Goal: Task Accomplishment & Management: Complete application form

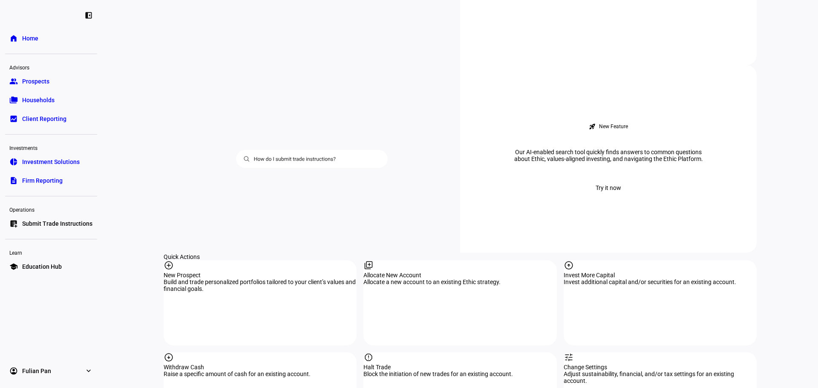
scroll to position [767, 0]
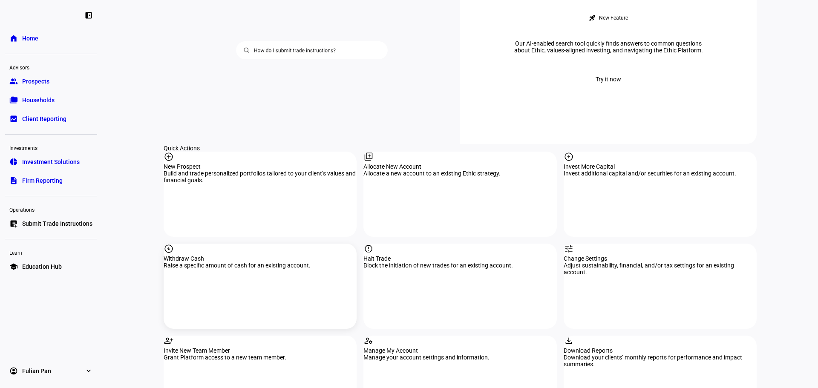
click at [226, 244] on div "arrow_circle_down Withdraw Cash Raise a specific amount of cash for an existing…" at bounding box center [260, 286] width 193 height 85
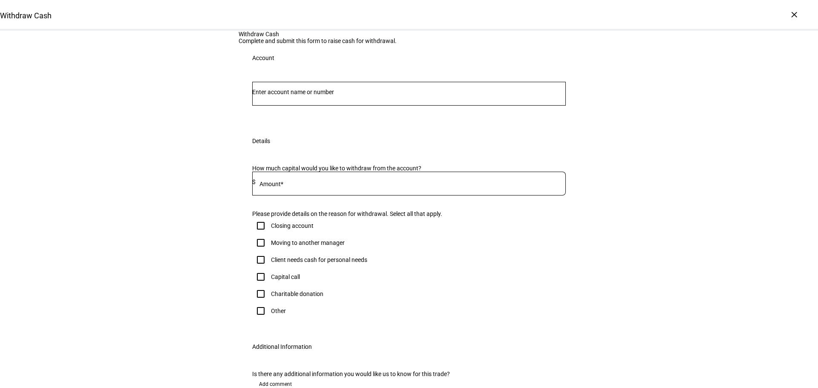
click at [358, 95] on input "Number" at bounding box center [409, 92] width 314 height 7
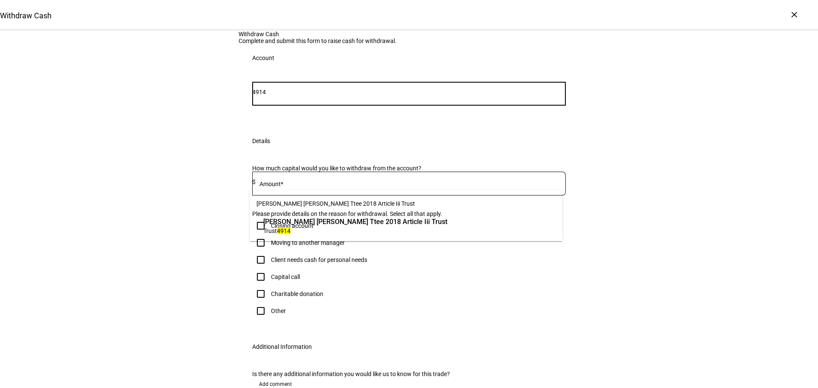
type input "4914"
click at [392, 214] on mat-option "[PERSON_NAME] [PERSON_NAME] Ttee 2018 Article Iii Trust Trust 4914" at bounding box center [406, 226] width 313 height 24
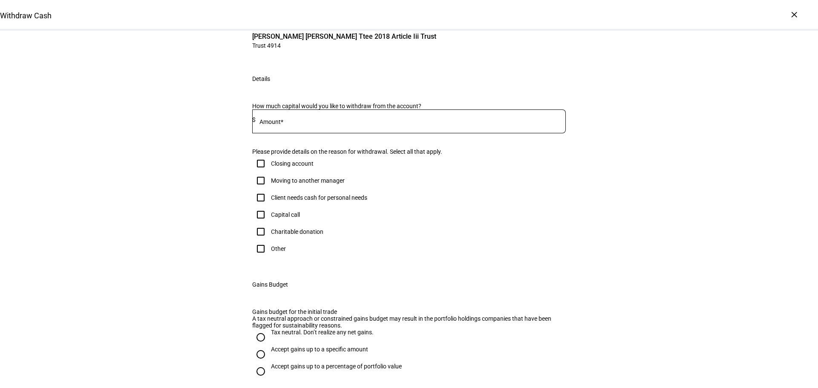
scroll to position [85, 0]
click at [329, 133] on div at bounding box center [411, 121] width 310 height 24
type input "347,000"
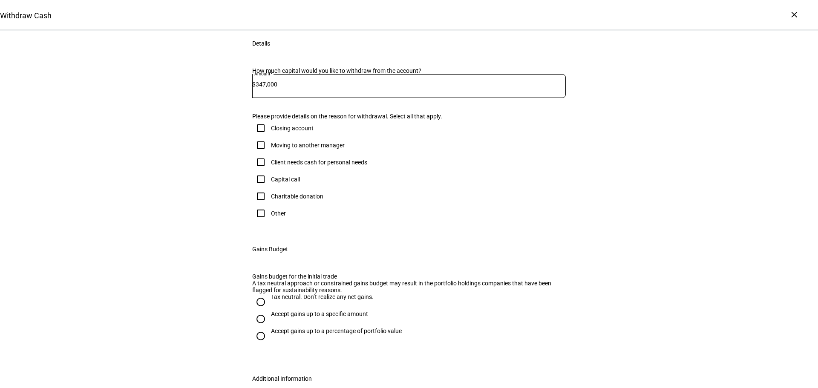
scroll to position [170, 0]
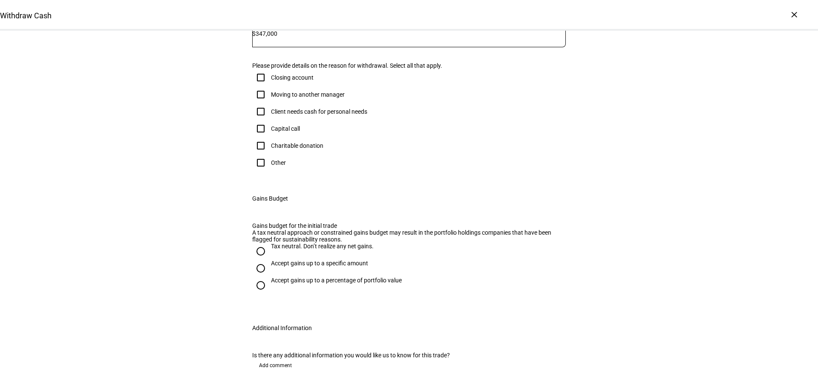
click at [325, 115] on div "Client needs cash for personal needs" at bounding box center [319, 111] width 96 height 7
click at [269, 120] on input "Client needs cash for personal needs" at bounding box center [260, 111] width 17 height 17
checkbox input "true"
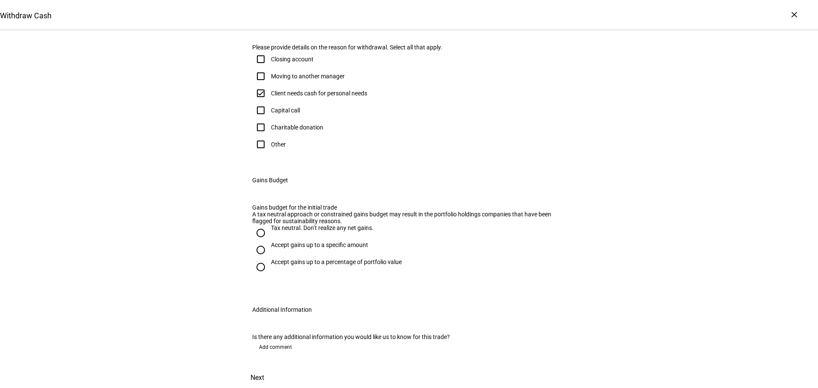
click at [324, 248] on div "Accept gains up to a specific amount" at bounding box center [319, 245] width 97 height 7
click at [269, 259] on input "Accept gains up to a specific amount" at bounding box center [260, 250] width 17 height 17
radio input "true"
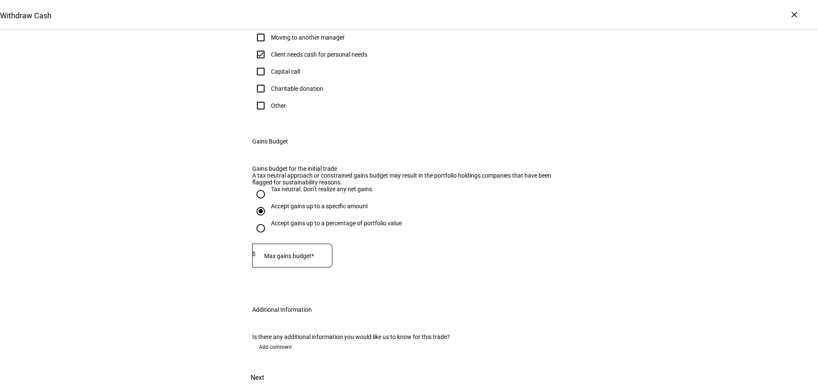
click at [296, 227] on div "Accept gains up to a percentage of portfolio value" at bounding box center [336, 223] width 131 height 7
click at [269, 237] on input "Accept gains up to a percentage of portfolio value" at bounding box center [260, 228] width 17 height 17
radio input "true"
click at [297, 210] on div "Accept gains up to a specific amount" at bounding box center [319, 206] width 97 height 7
click at [269, 220] on input "Accept gains up to a specific amount" at bounding box center [260, 211] width 17 height 17
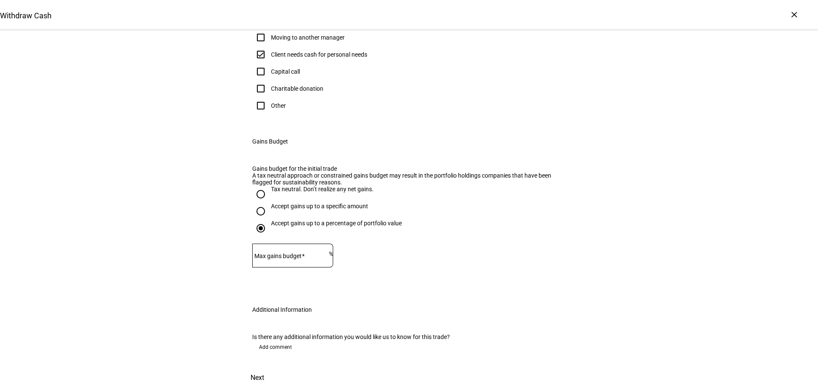
radio input "true"
drag, startPoint x: 296, startPoint y: 305, endPoint x: 295, endPoint y: 313, distance: 8.1
click at [295, 257] on input at bounding box center [294, 254] width 77 height 7
click at [288, 257] on input at bounding box center [294, 254] width 77 height 7
type input "30,000"
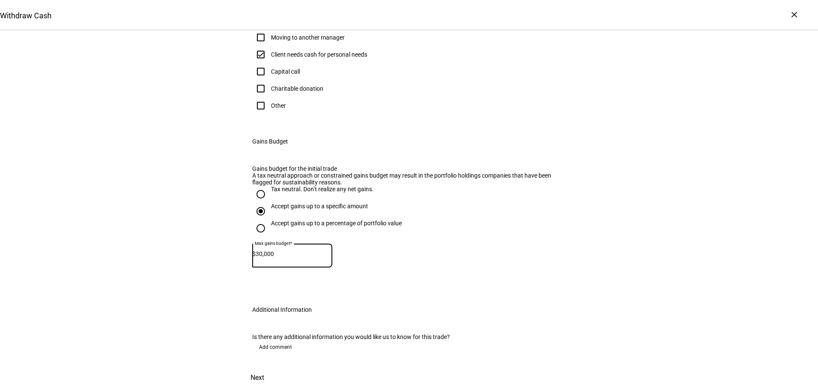
click at [239, 276] on div "Gains budget for the initial trade A tax neutral approach or constrained gains …" at bounding box center [409, 225] width 341 height 141
click at [276, 368] on span at bounding box center [257, 378] width 37 height 20
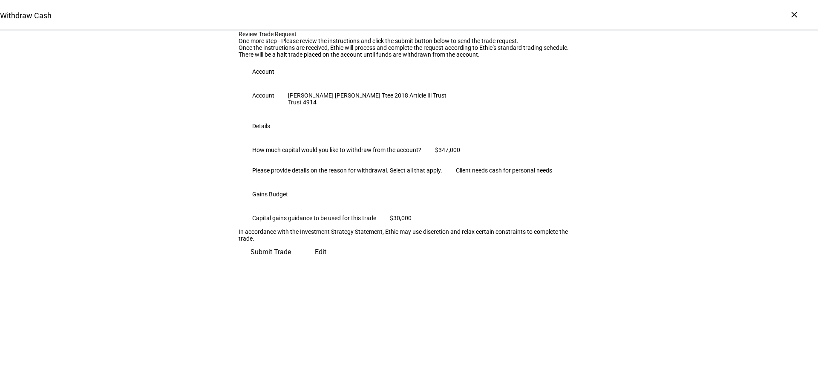
scroll to position [86, 0]
click at [291, 262] on span "Submit Trade" at bounding box center [271, 252] width 40 height 20
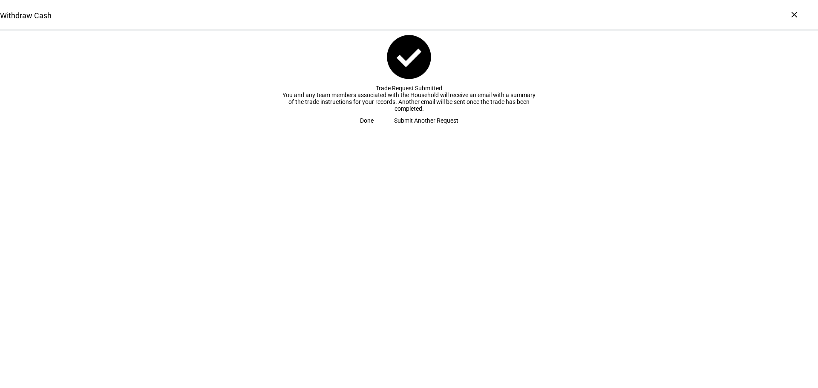
click at [406, 129] on span "Submit Another Request" at bounding box center [426, 120] width 64 height 17
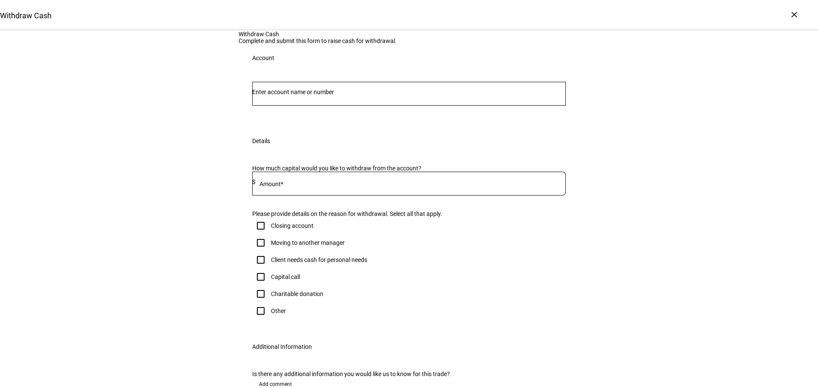
click at [330, 95] on input "Number" at bounding box center [409, 92] width 314 height 7
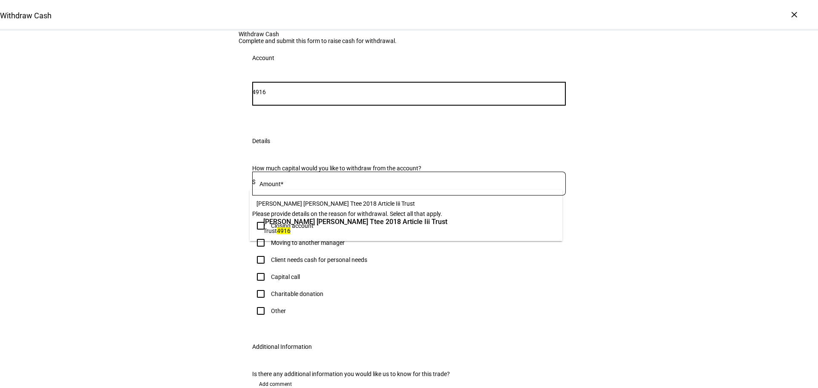
type input "4916"
click at [329, 213] on span "[PERSON_NAME] [PERSON_NAME] Ttee 2018 Article Iii Trust" at bounding box center [406, 203] width 313 height 20
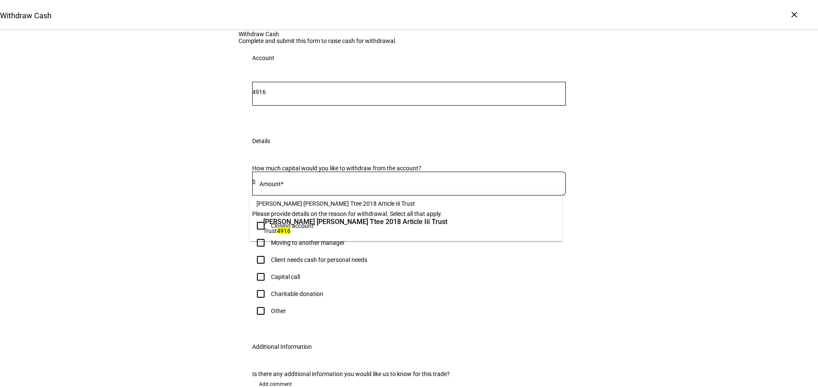
click at [323, 222] on span "[PERSON_NAME] [PERSON_NAME] Ttee 2018 Article Iii Trust" at bounding box center [355, 222] width 184 height 10
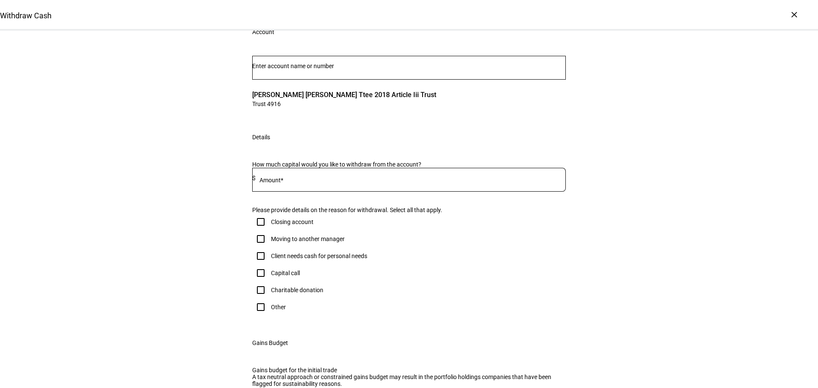
scroll to position [85, 0]
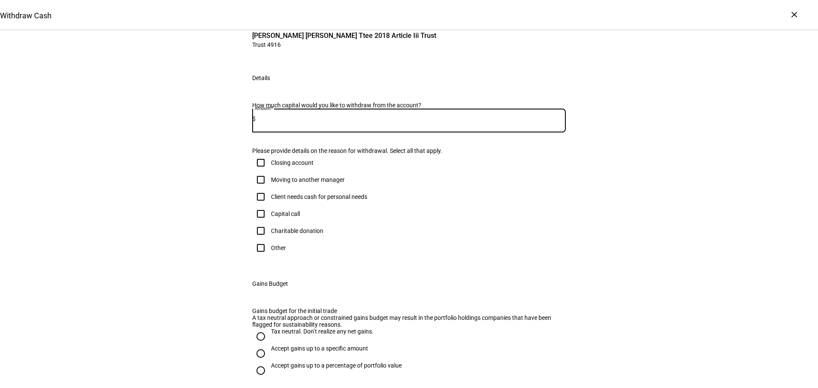
click at [332, 122] on input at bounding box center [411, 118] width 310 height 7
type input "79,000"
click at [172, 254] on div "Withdraw Cash Complete and submit this form to raise cash for withdrawal. Accou…" at bounding box center [409, 218] width 818 height 546
click at [314, 205] on div "Client needs cash for personal needs" at bounding box center [309, 196] width 115 height 17
click at [312, 200] on div "Client needs cash for personal needs" at bounding box center [319, 196] width 96 height 7
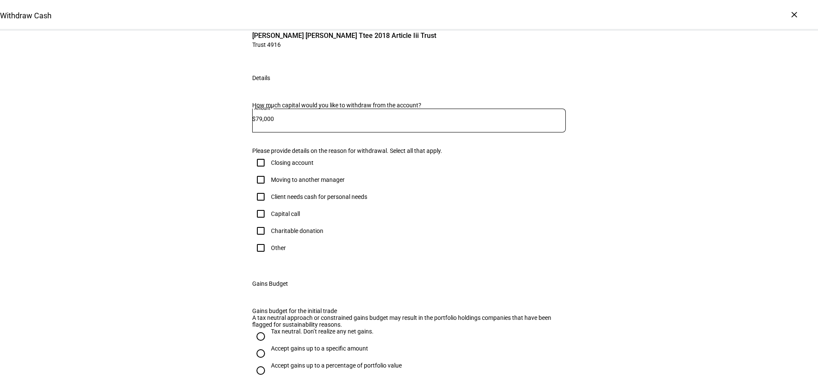
click at [269, 205] on input "Client needs cash for personal needs" at bounding box center [260, 196] width 17 height 17
checkbox input "true"
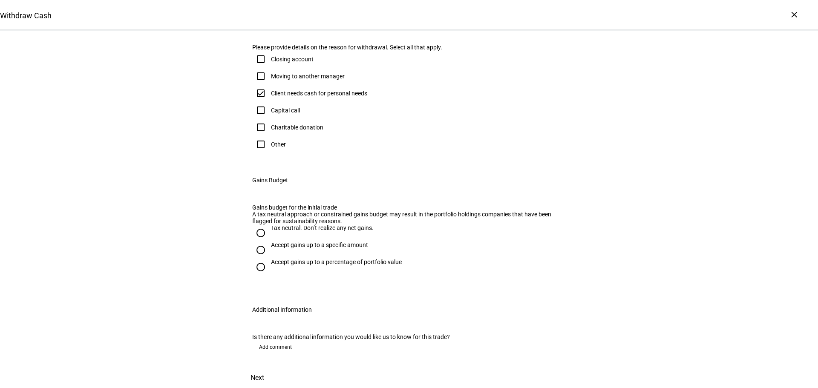
scroll to position [298, 0]
click at [327, 257] on div "Accept gains up to a specific amount" at bounding box center [319, 249] width 97 height 15
click at [269, 259] on input "Accept gains up to a specific amount" at bounding box center [260, 250] width 17 height 17
radio input "true"
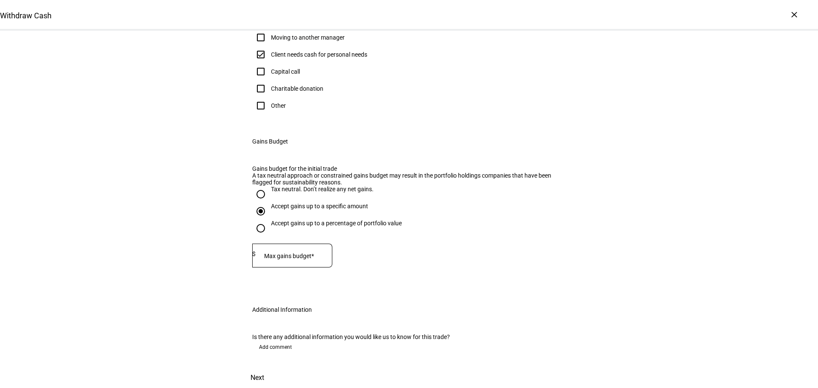
click at [323, 210] on div "Accept gains up to a specific amount" at bounding box center [319, 206] width 97 height 7
click at [269, 220] on input "Accept gains up to a specific amount" at bounding box center [260, 211] width 17 height 17
click at [308, 268] on div at bounding box center [294, 256] width 77 height 24
type input "5,000"
drag, startPoint x: 277, startPoint y: 290, endPoint x: 648, endPoint y: 302, distance: 371.7
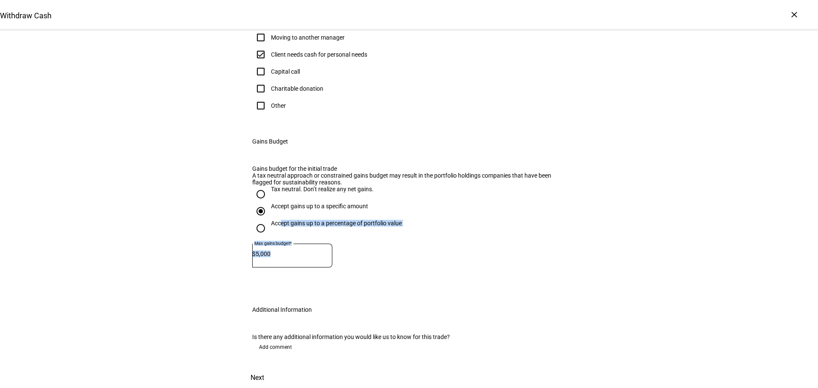
click at [648, 302] on div "Withdraw Cash Complete and submit this form to raise cash for withdrawal. Accou…" at bounding box center [409, 95] width 818 height 585
click at [276, 368] on span at bounding box center [257, 378] width 37 height 20
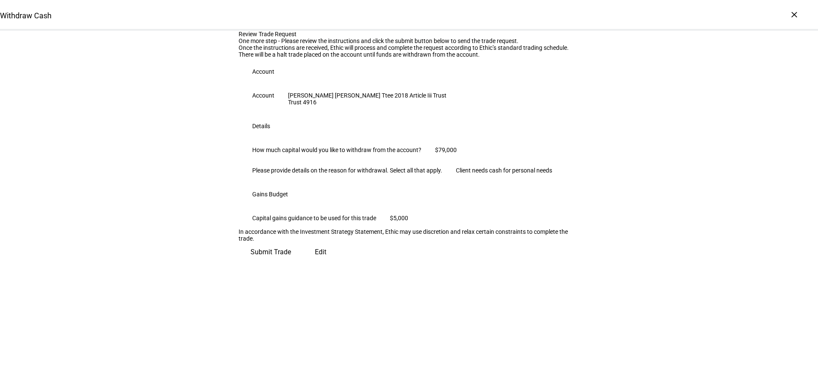
scroll to position [86, 0]
click at [540, 262] on div "Review Trade Request One more step - Please review the instructions and click t…" at bounding box center [409, 147] width 341 height 232
click at [291, 262] on span "Submit Trade" at bounding box center [271, 252] width 40 height 20
